Goal: Information Seeking & Learning: Stay updated

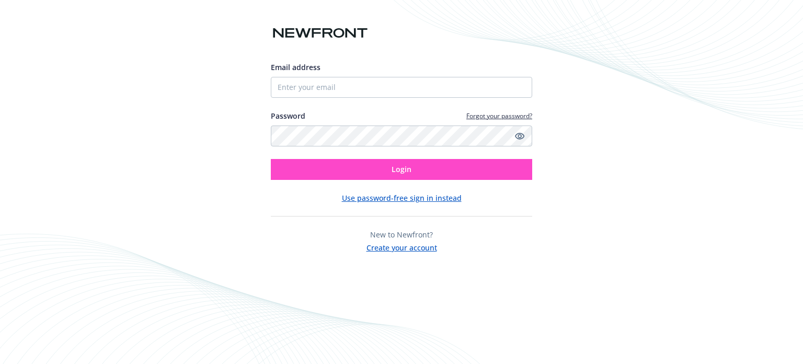
type input "[EMAIL_ADDRESS][DOMAIN_NAME]"
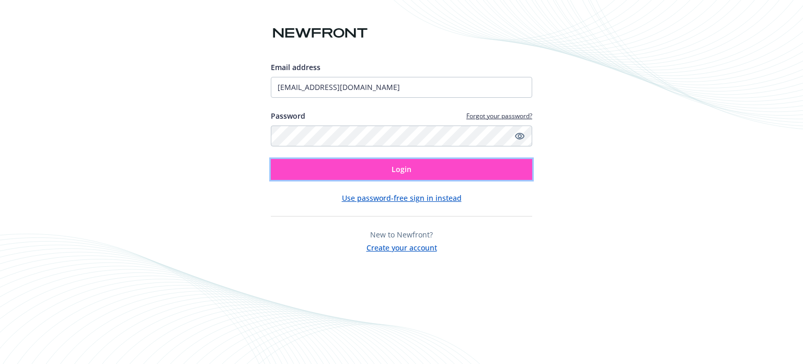
click at [487, 173] on button "Login" at bounding box center [401, 169] width 261 height 21
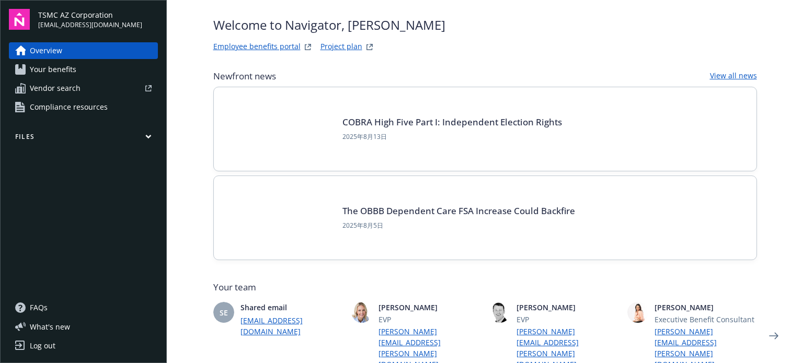
scroll to position [52, 0]
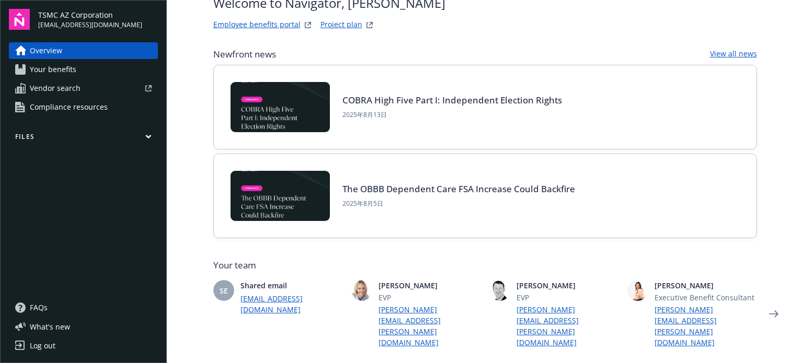
click at [734, 52] on link "View all news" at bounding box center [733, 54] width 47 height 13
